Goal: Information Seeking & Learning: Learn about a topic

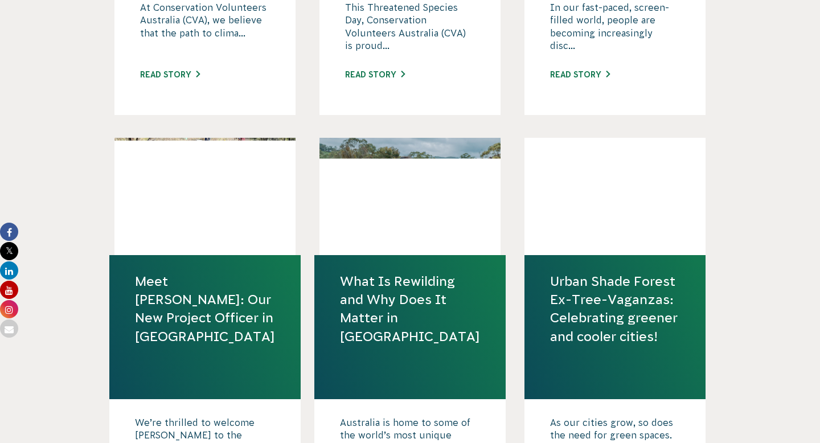
scroll to position [850, 0]
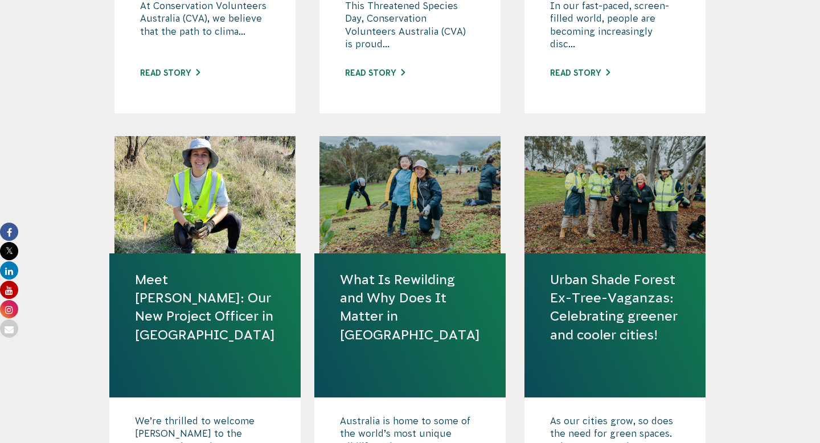
click at [208, 316] on link "Meet [PERSON_NAME]: Our New Project Officer in [GEOGRAPHIC_DATA]" at bounding box center [205, 307] width 140 height 73
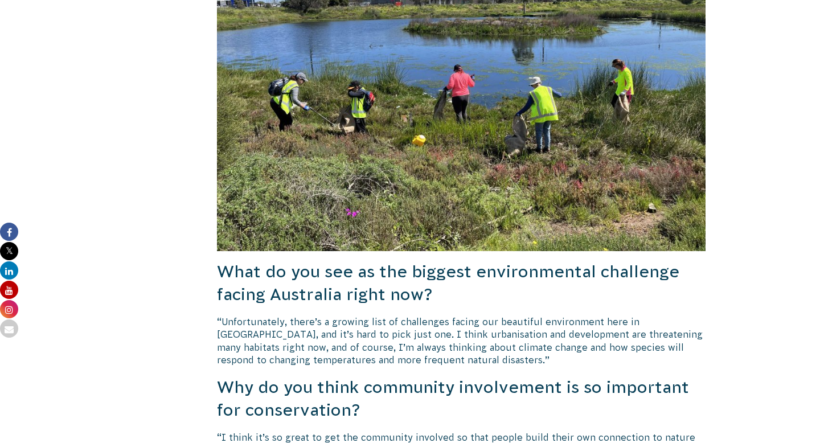
scroll to position [1191, 0]
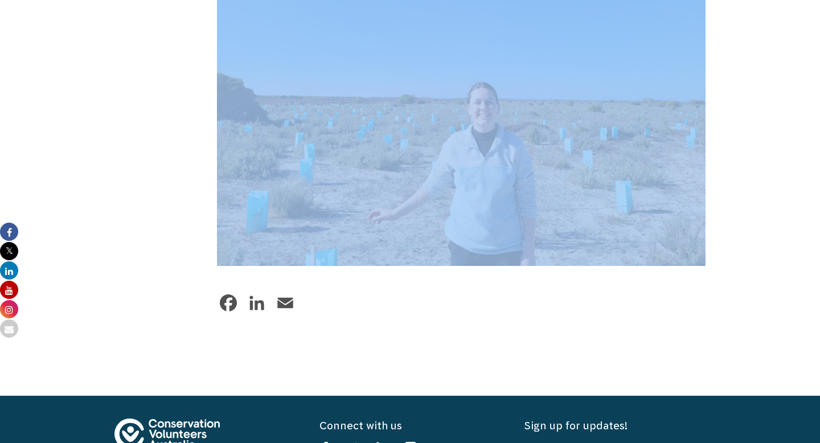
scroll to position [2177, 0]
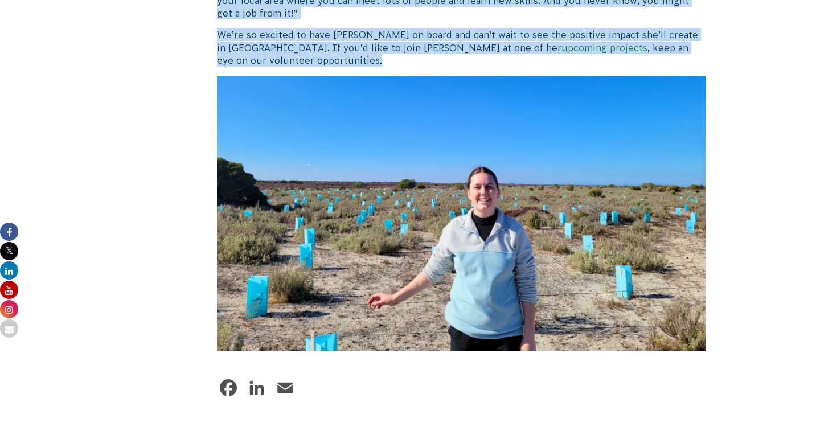
drag, startPoint x: 217, startPoint y: 69, endPoint x: 395, endPoint y: 50, distance: 178.8
copy div "Lore Ipsum Dolors: Ame Con Adipisc Elitsed do Eiusm Temporinc Ut’la etdolore ma…"
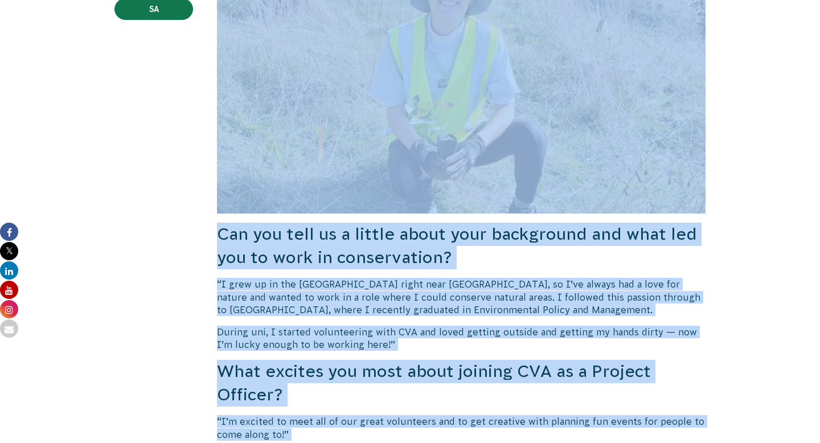
click at [283, 289] on p "“I grew up in the [GEOGRAPHIC_DATA] right near [GEOGRAPHIC_DATA], so I’ve alway…" at bounding box center [461, 297] width 489 height 38
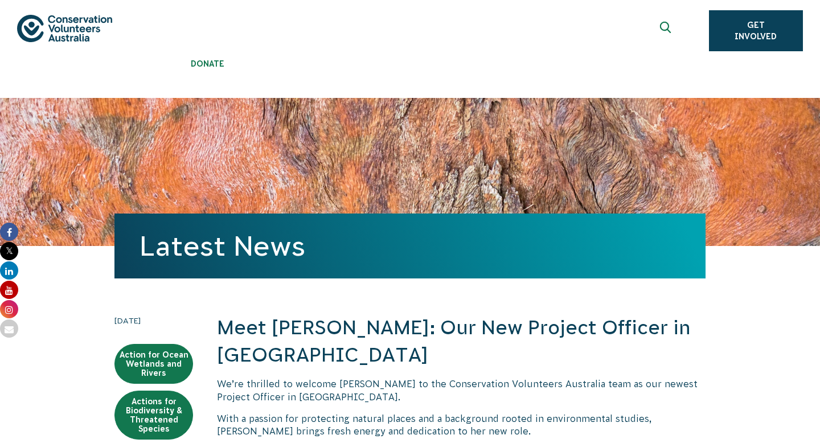
scroll to position [0, 0]
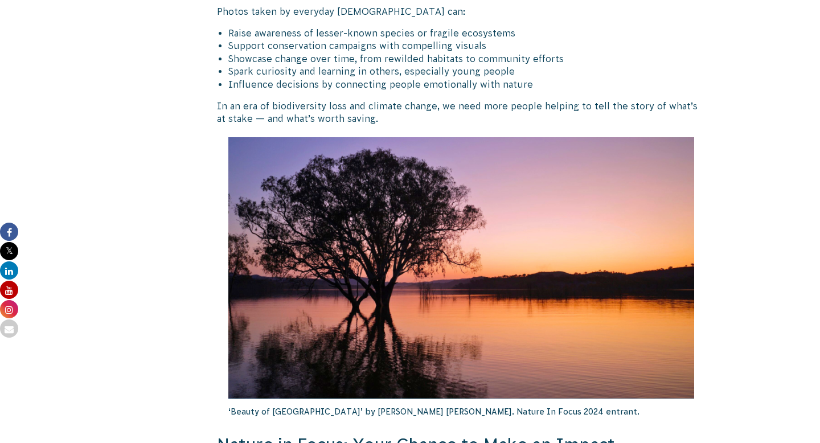
scroll to position [1099, 0]
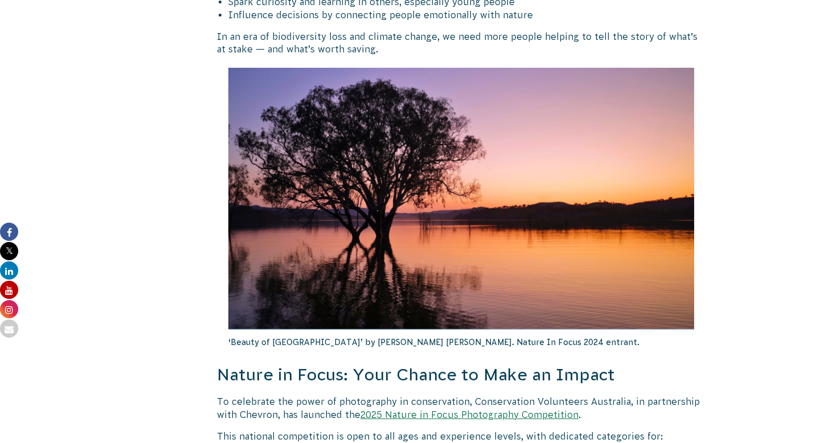
click at [324, 344] on p "‘Beauty of [GEOGRAPHIC_DATA]’ by [PERSON_NAME] [PERSON_NAME]. Nature In Focus 2…" at bounding box center [461, 342] width 466 height 25
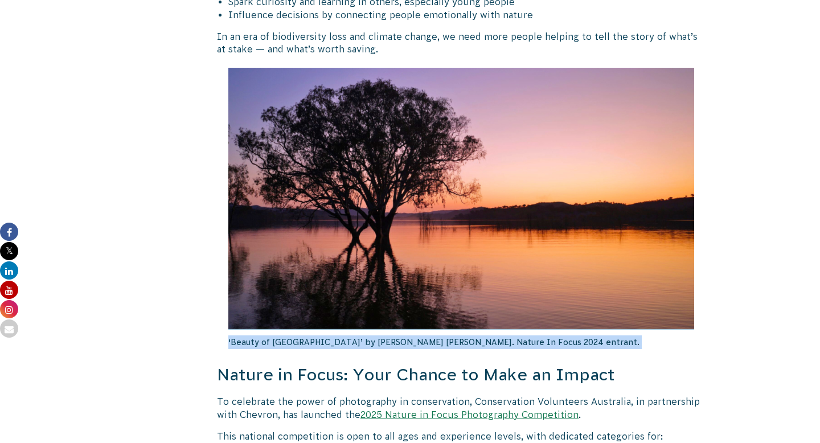
click at [324, 344] on p "‘Beauty of [GEOGRAPHIC_DATA]’ by [PERSON_NAME] [PERSON_NAME]. Nature In Focus 2…" at bounding box center [461, 342] width 466 height 25
copy div "‘Beauty of [GEOGRAPHIC_DATA]’ by [PERSON_NAME] [PERSON_NAME]. Nature In Focus 2…"
